Goal: Task Accomplishment & Management: Complete application form

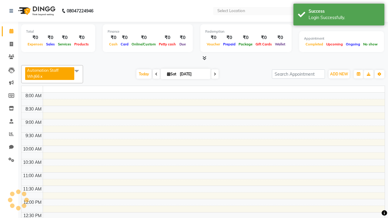
select select "en"
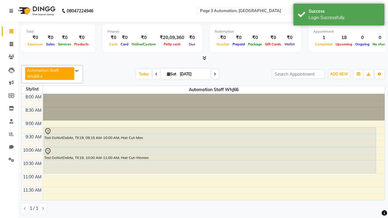
click at [12, 11] on icon at bounding box center [11, 11] width 4 height 4
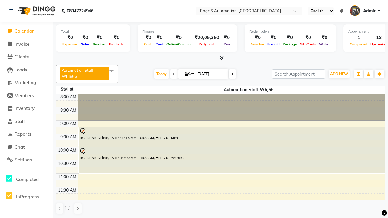
click at [26, 108] on span "Inventory" at bounding box center [25, 108] width 20 height 6
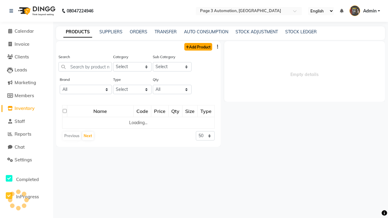
click at [198, 47] on link "Add Product" at bounding box center [198, 47] width 28 height 8
select select "true"
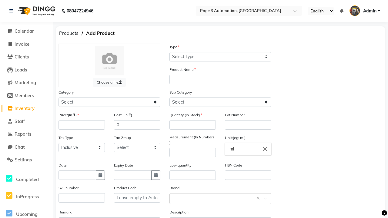
select select "C"
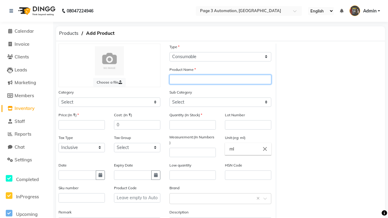
type input "Automation Product p7acQ"
select select "41401000"
type input "Automation Product p7acQ"
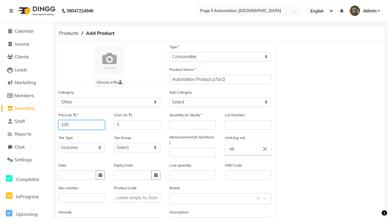
type input "100"
select select "41401002"
type input "150"
type input "100"
type input "1000"
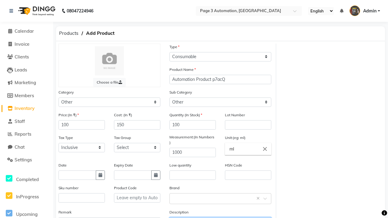
type textarea "This Product is Created by Automation"
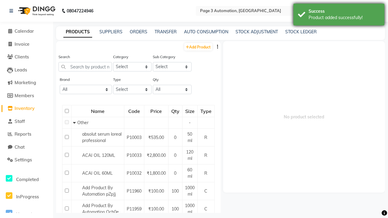
click at [339, 15] on div "Product added successfully!" at bounding box center [343, 18] width 71 height 6
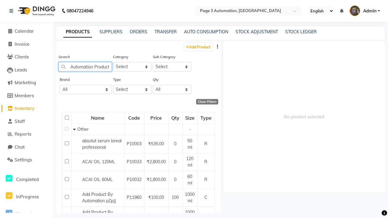
scroll to position [0, 14]
type input "Automation Product p7acQ"
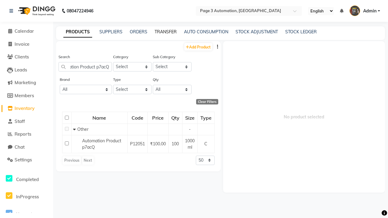
click at [165, 32] on link "TRANSFER" at bounding box center [166, 31] width 22 height 5
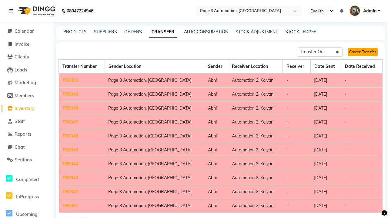
click at [362, 52] on link "Create Transfer" at bounding box center [363, 52] width 30 height 8
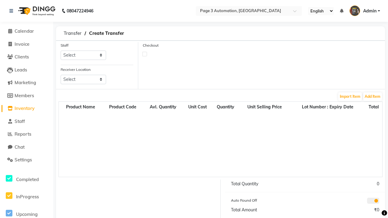
select select "711"
select select "3550"
click at [372, 96] on button "Add Item" at bounding box center [372, 96] width 19 height 8
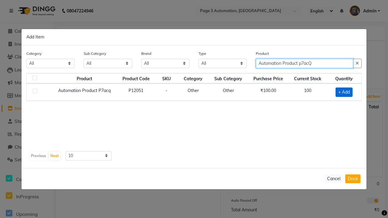
type input "Automation Product p7acQ"
click at [344, 92] on span "+ Add" at bounding box center [343, 92] width 17 height 9
checkbox input "true"
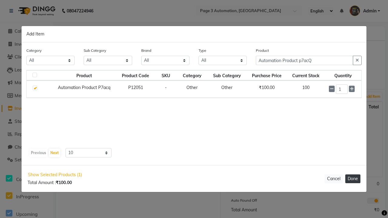
click at [353, 179] on button "Done" at bounding box center [352, 179] width 15 height 9
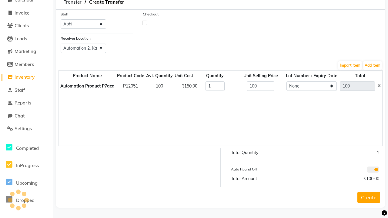
click at [364, 197] on button "Create" at bounding box center [368, 197] width 23 height 11
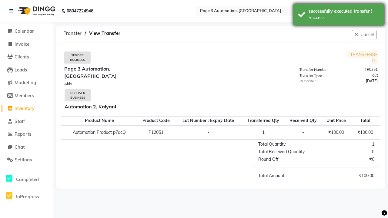
click at [339, 15] on div "Success" at bounding box center [343, 18] width 71 height 6
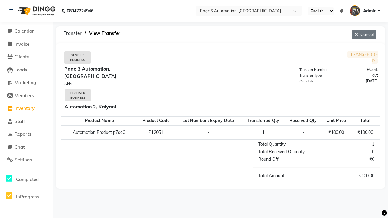
click at [363, 35] on button "Cancel" at bounding box center [364, 34] width 25 height 9
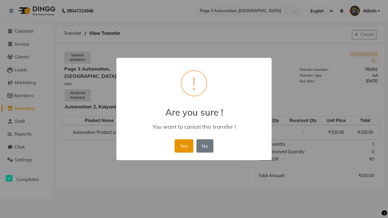
click at [184, 146] on button "Yes" at bounding box center [184, 145] width 18 height 13
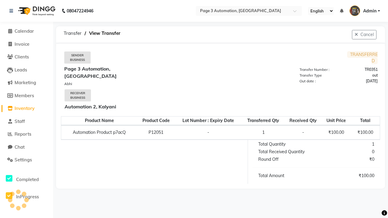
select select "sender"
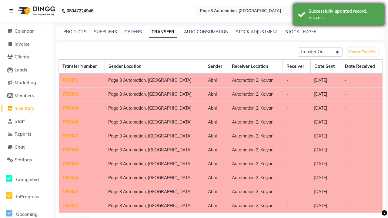
click at [339, 15] on div "Success" at bounding box center [343, 18] width 71 height 6
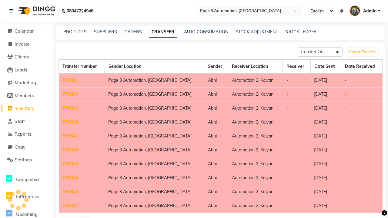
click at [70, 80] on link "TR0351" at bounding box center [69, 80] width 15 height 5
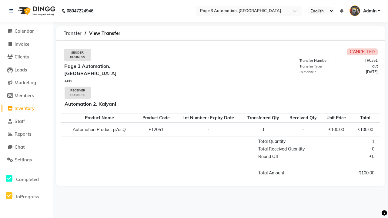
select select "sender"
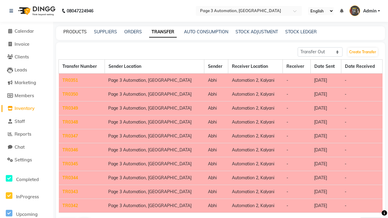
click at [75, 32] on link "PRODUCTS" at bounding box center [74, 31] width 23 height 5
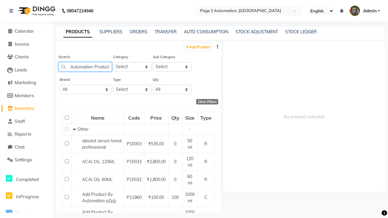
scroll to position [0, 14]
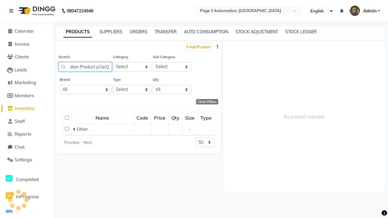
type input "Automation Product p7acQ"
select select
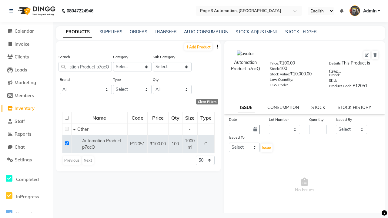
scroll to position [0, 0]
click at [375, 55] on icon at bounding box center [374, 55] width 3 height 4
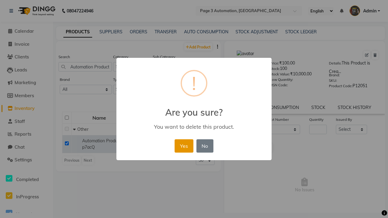
click at [184, 146] on button "Yes" at bounding box center [184, 145] width 18 height 13
